Goal: Information Seeking & Learning: Learn about a topic

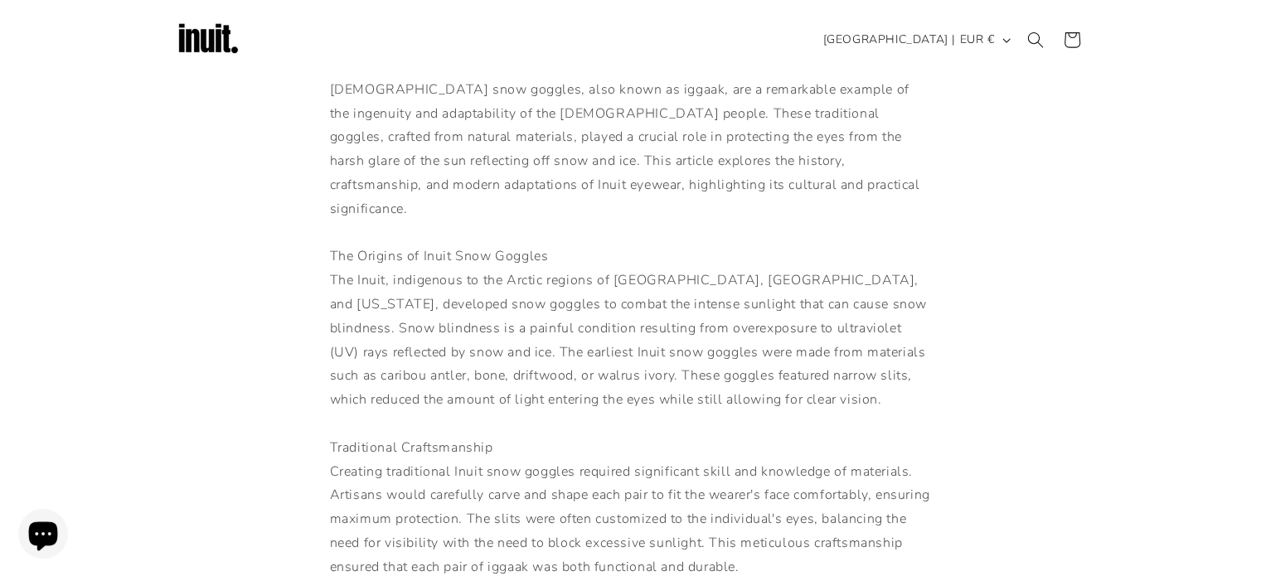
scroll to position [278, 0]
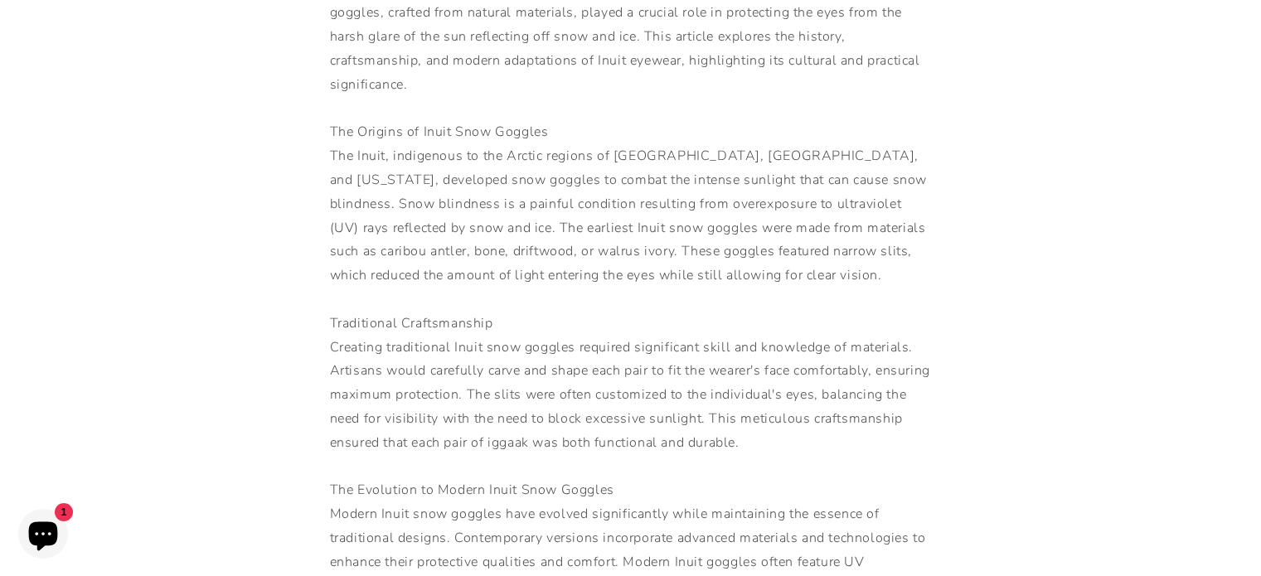
scroll to position [401, 0]
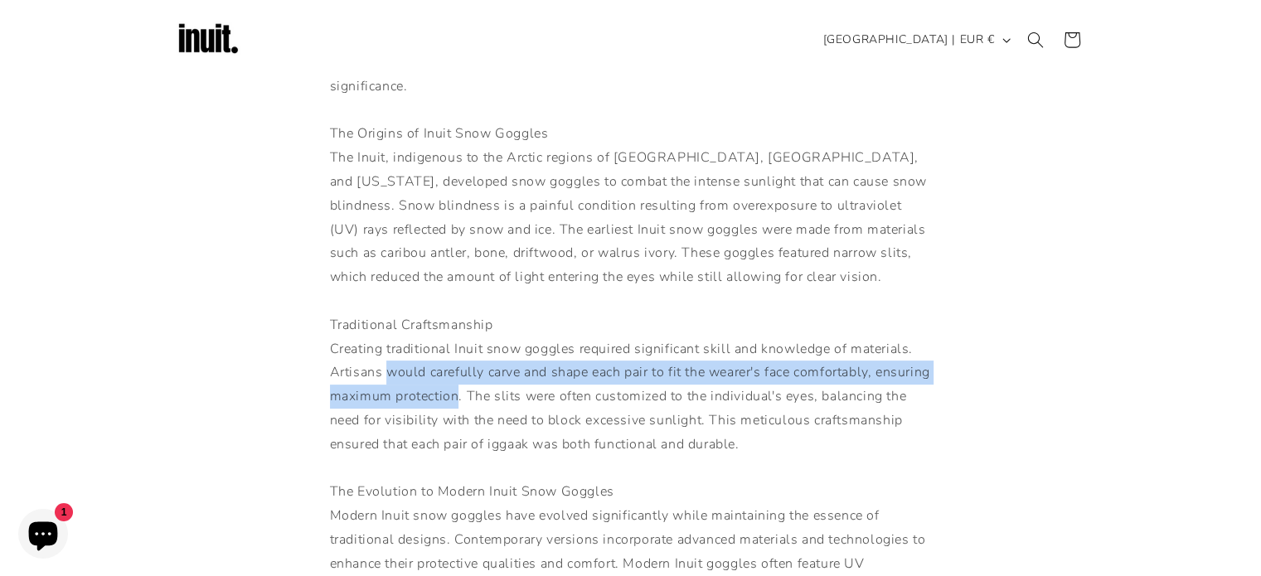
drag, startPoint x: 388, startPoint y: 347, endPoint x: 517, endPoint y: 370, distance: 131.4
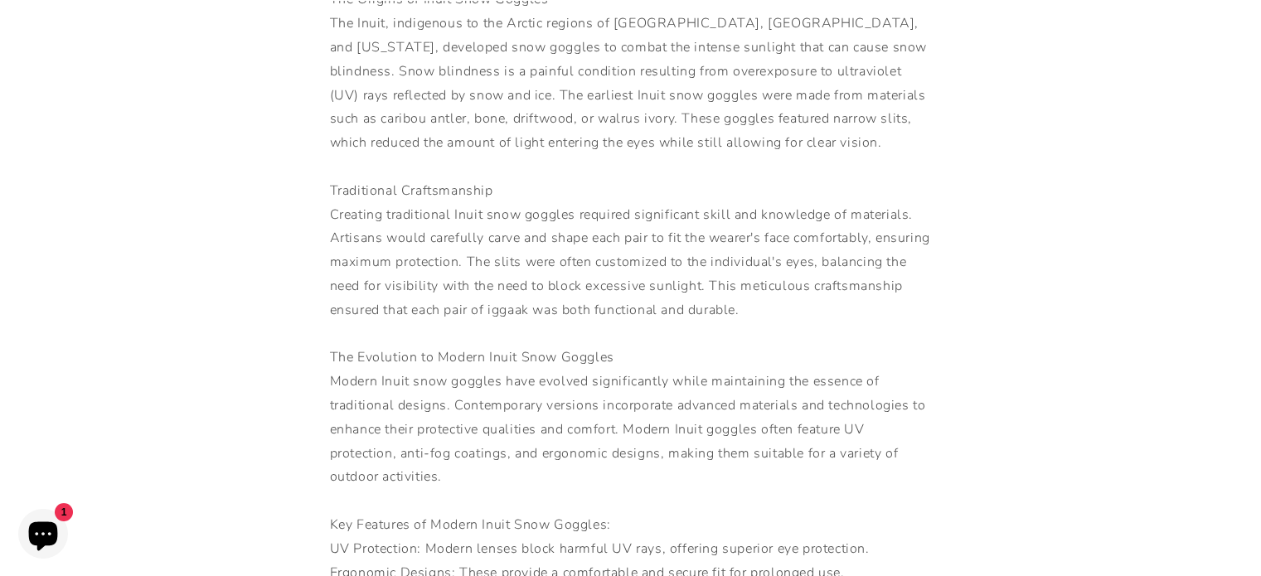
scroll to position [544, 0]
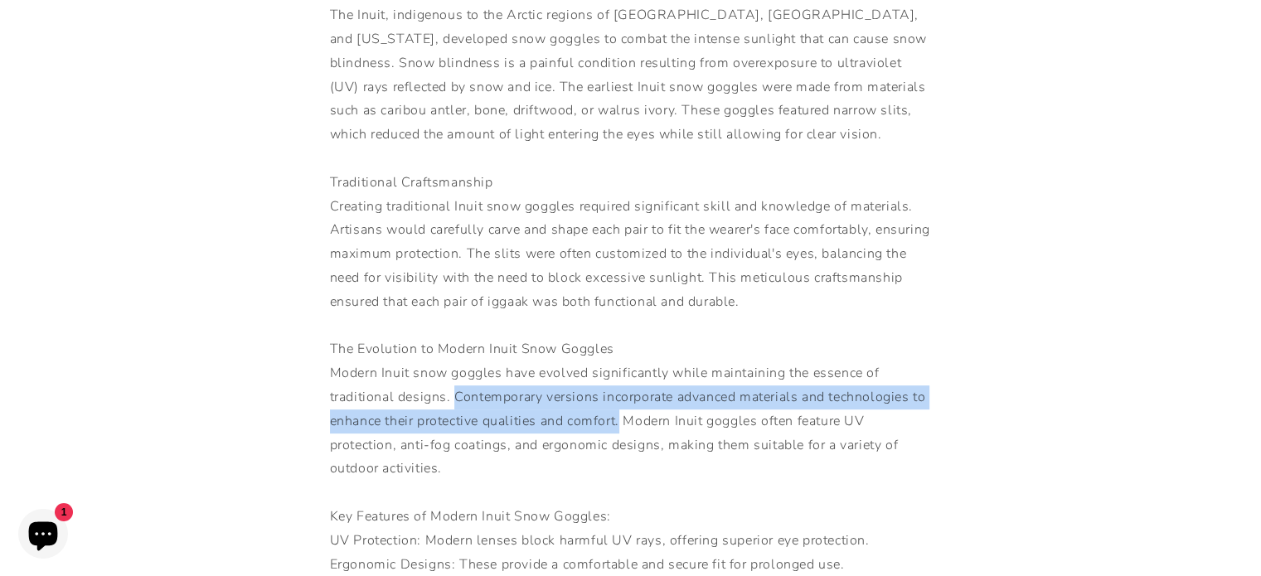
drag, startPoint x: 454, startPoint y: 374, endPoint x: 622, endPoint y: 396, distance: 168.9
copy div "Contemporary versions incorporate advanced materials and technologies to enhanc…"
